Goal: Transaction & Acquisition: Purchase product/service

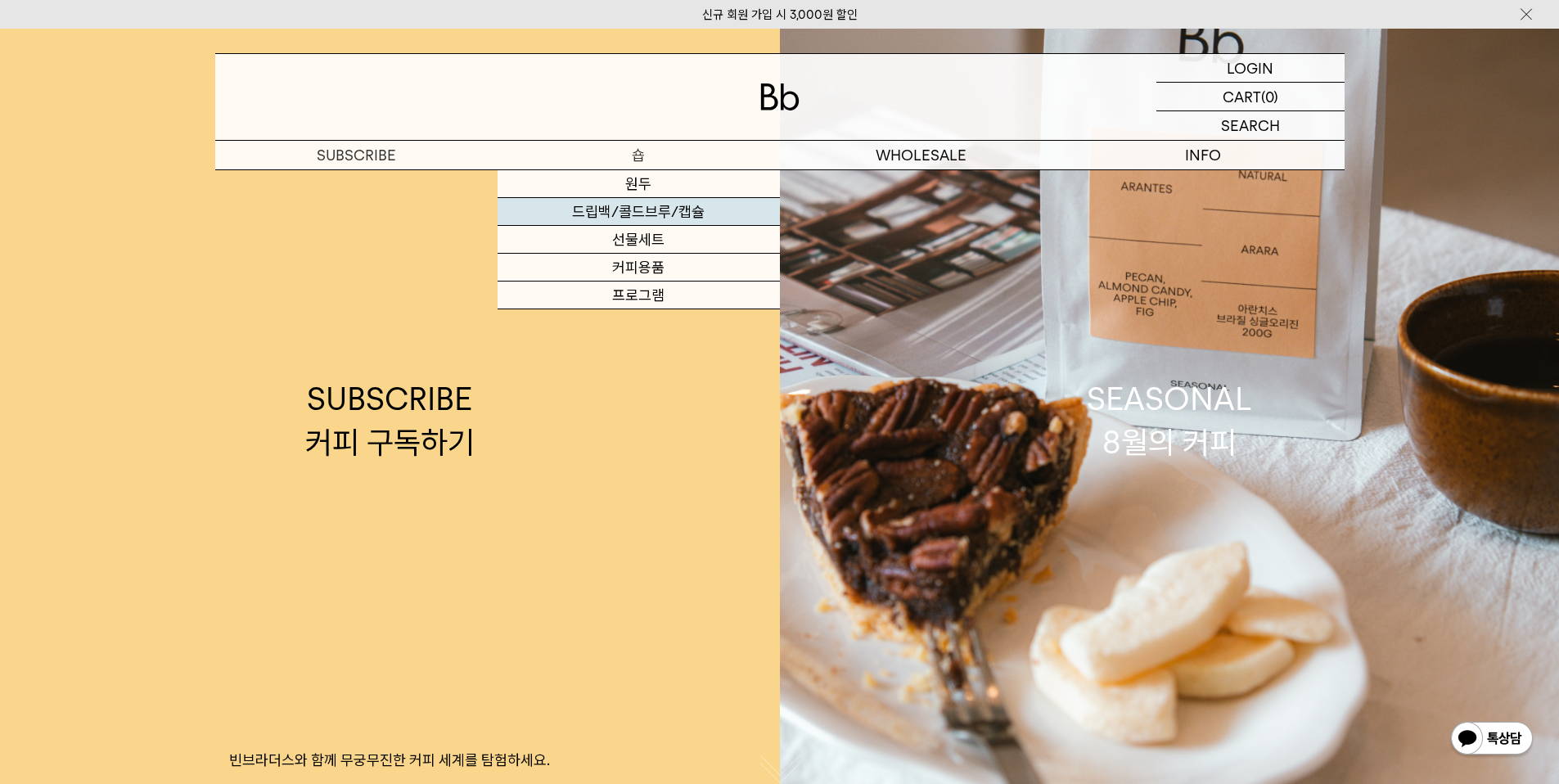
click at [651, 211] on link "드립백/콜드브루/캡슐" at bounding box center [639, 211] width 282 height 28
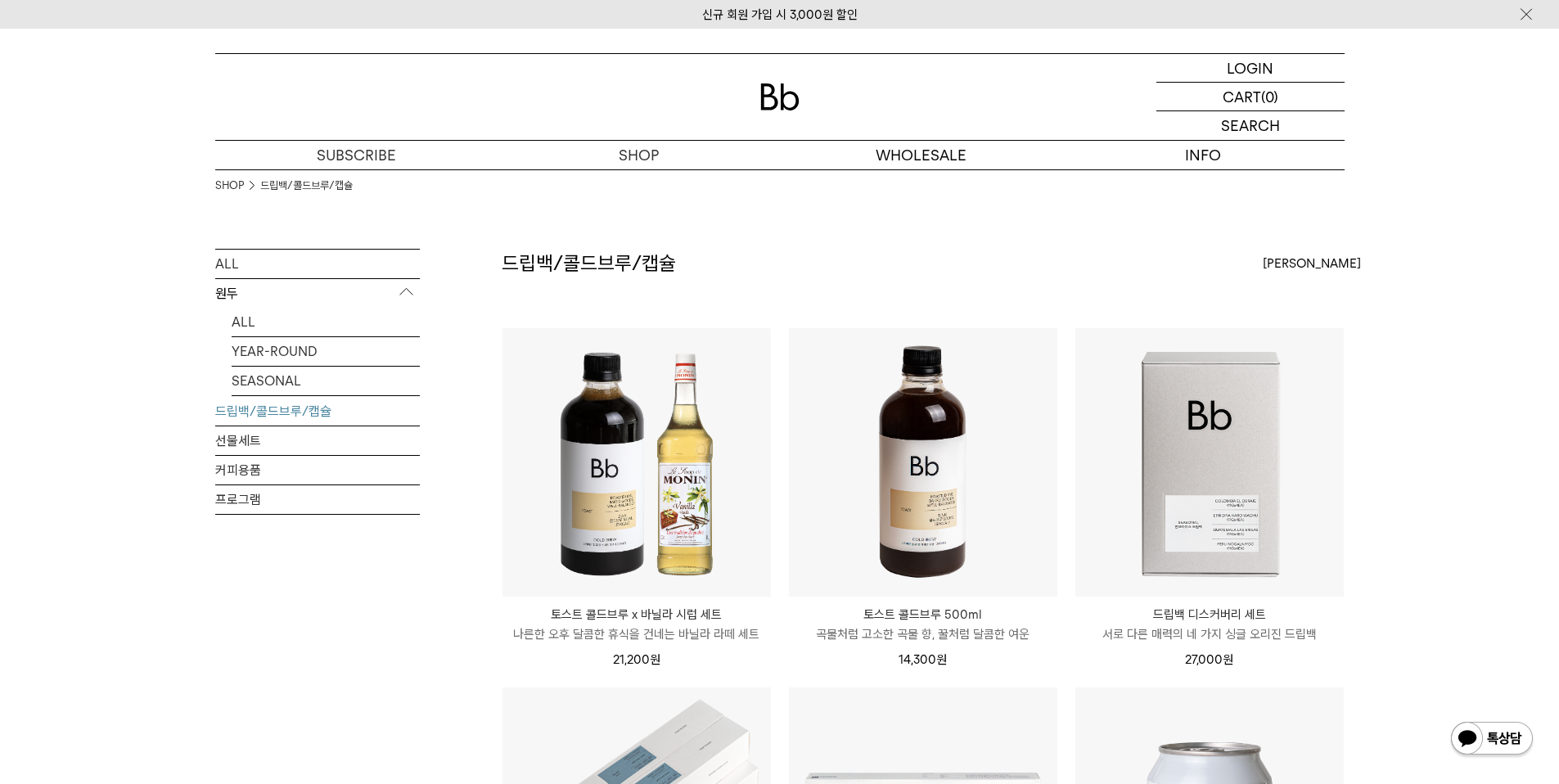
click at [274, 411] on link "드립백/콜드브루/캡슐" at bounding box center [318, 411] width 205 height 29
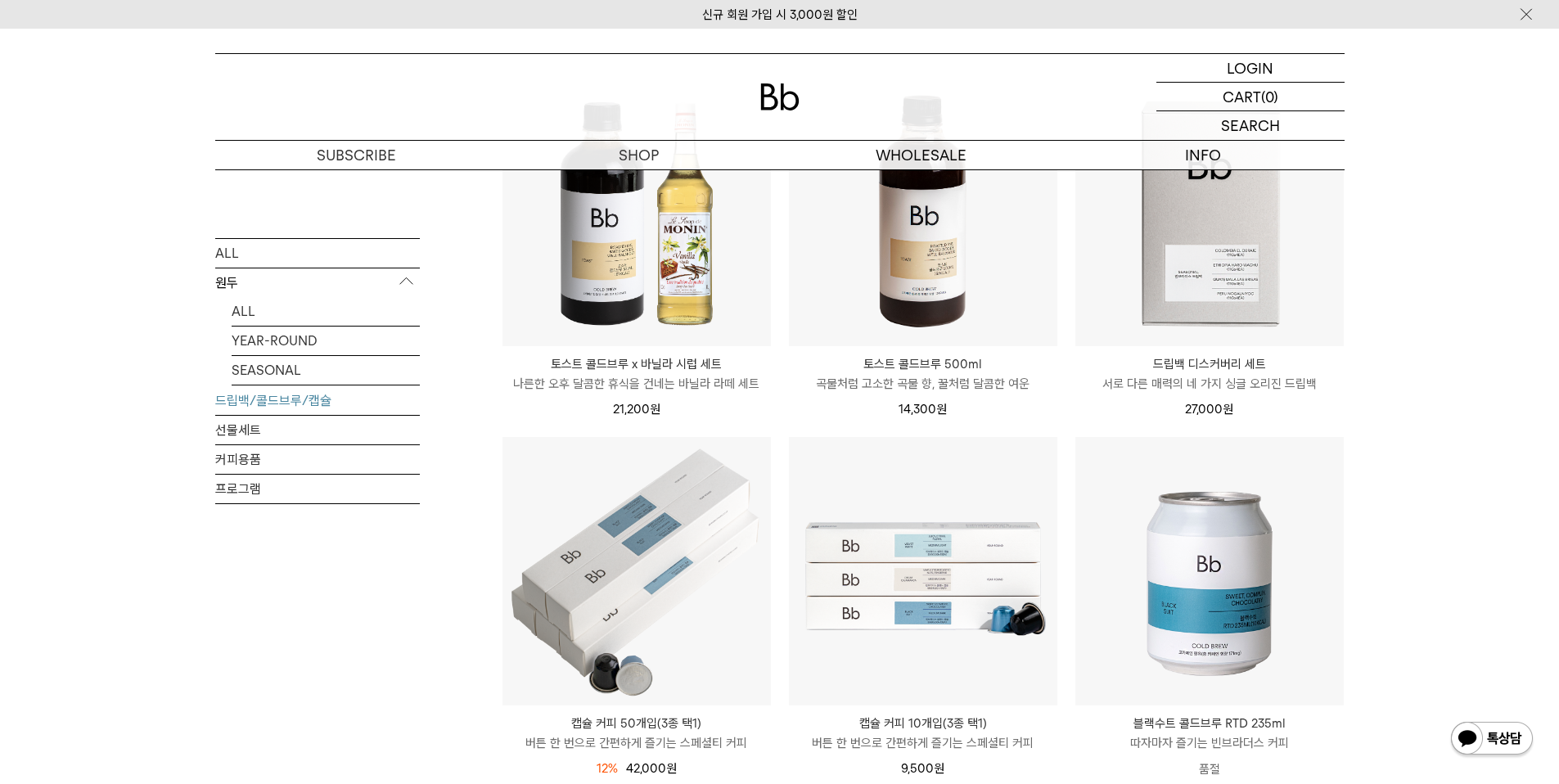
scroll to position [55, 0]
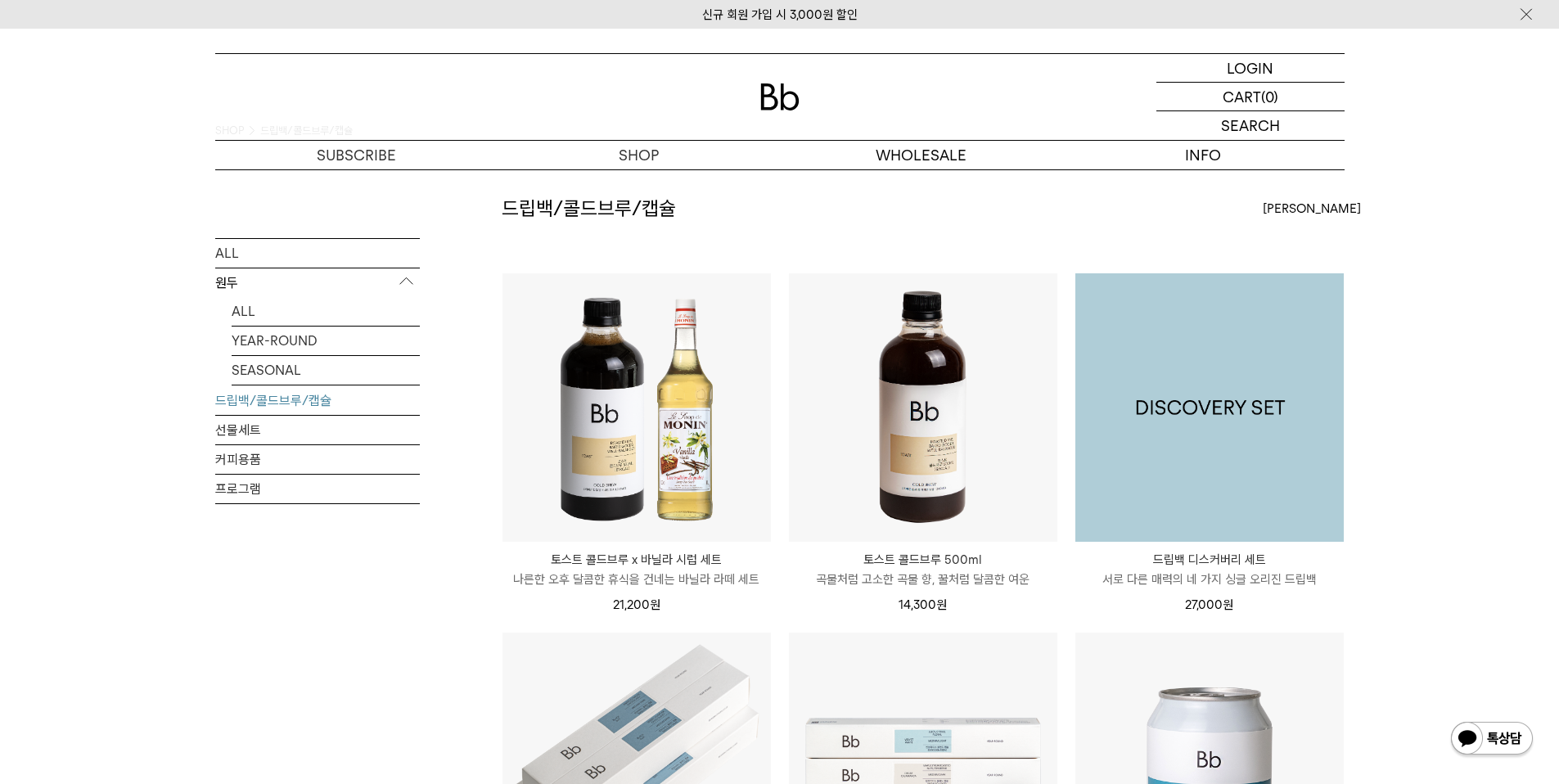
click at [1175, 448] on img at bounding box center [1209, 407] width 269 height 269
